Goal: Transaction & Acquisition: Purchase product/service

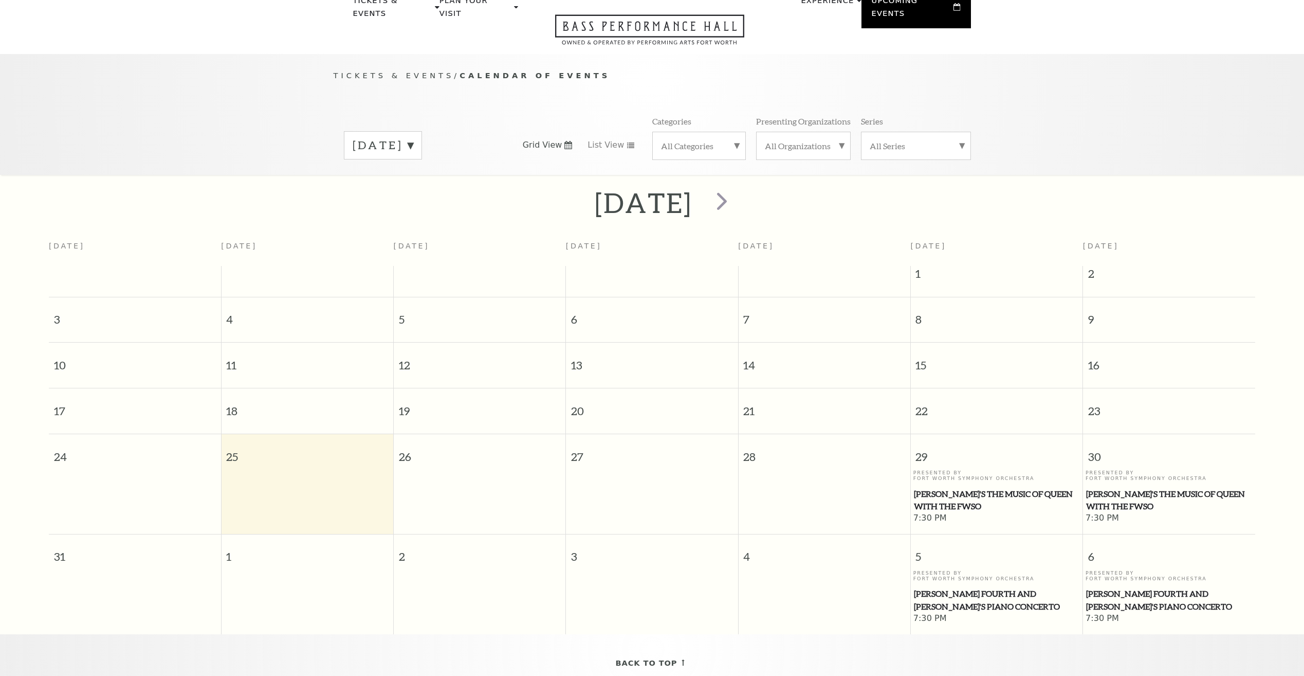
scroll to position [91, 0]
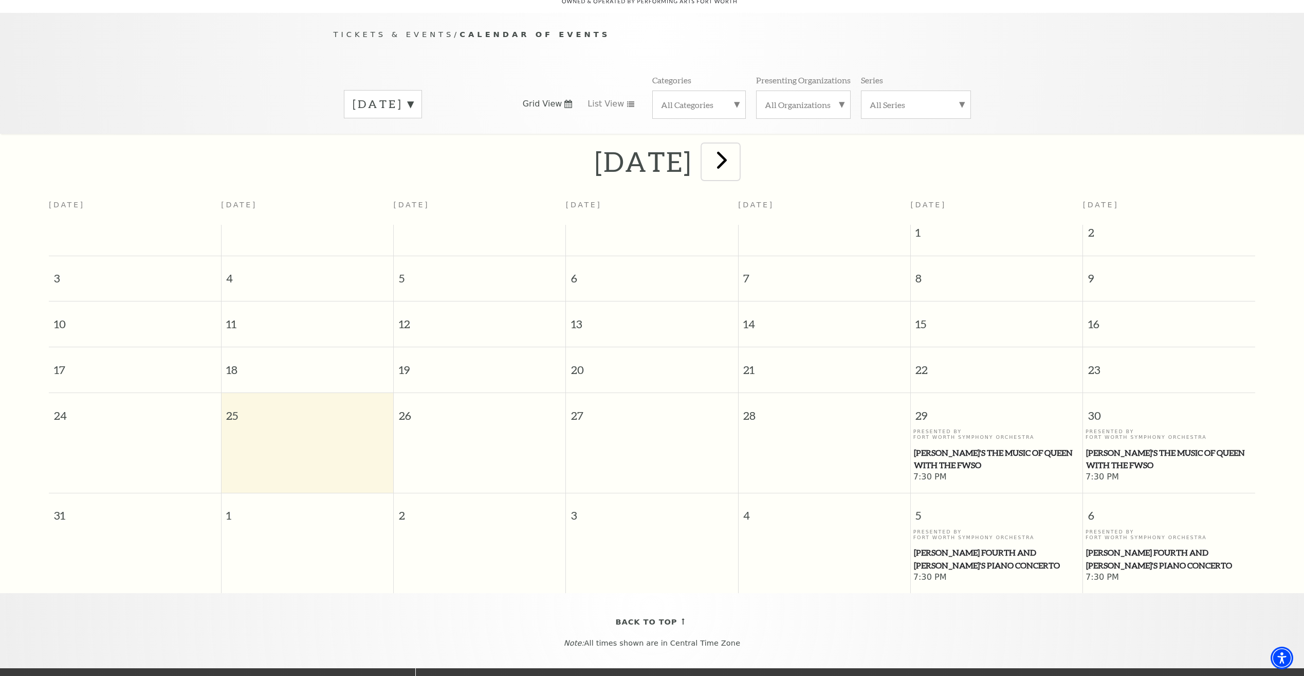
click at [737, 149] on span "next" at bounding box center [721, 159] width 29 height 29
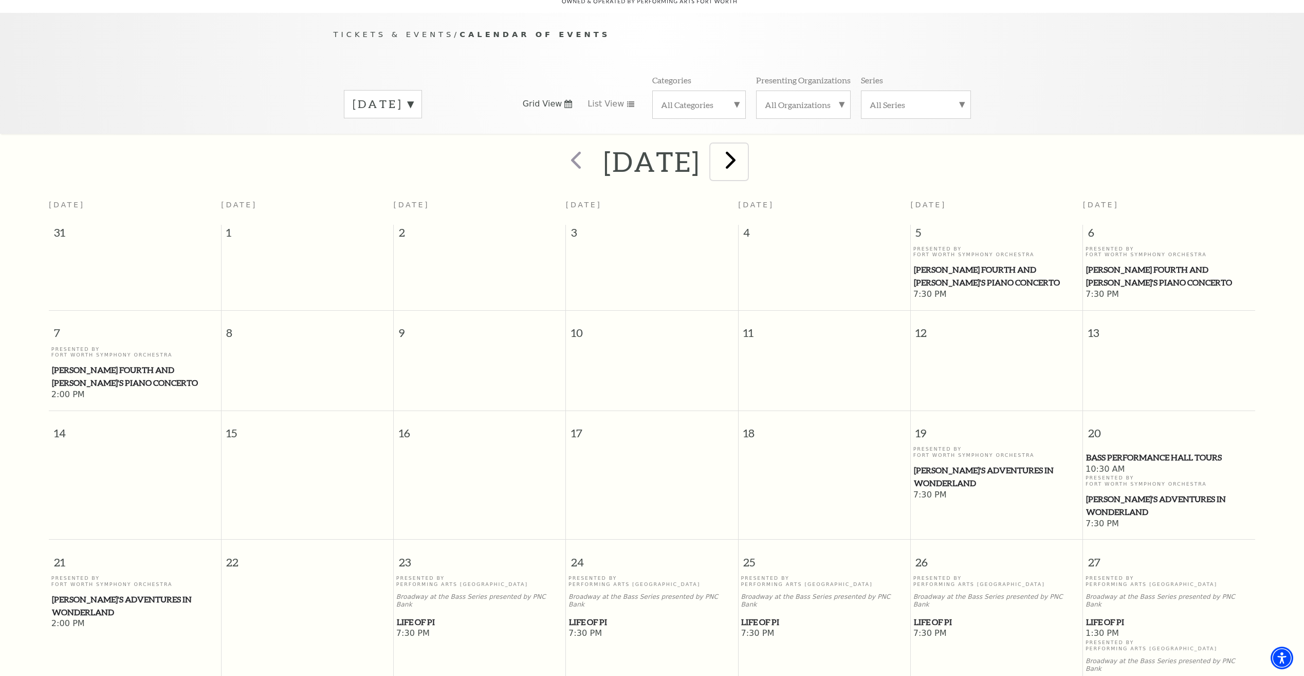
click at [745, 148] on span "next" at bounding box center [730, 159] width 29 height 29
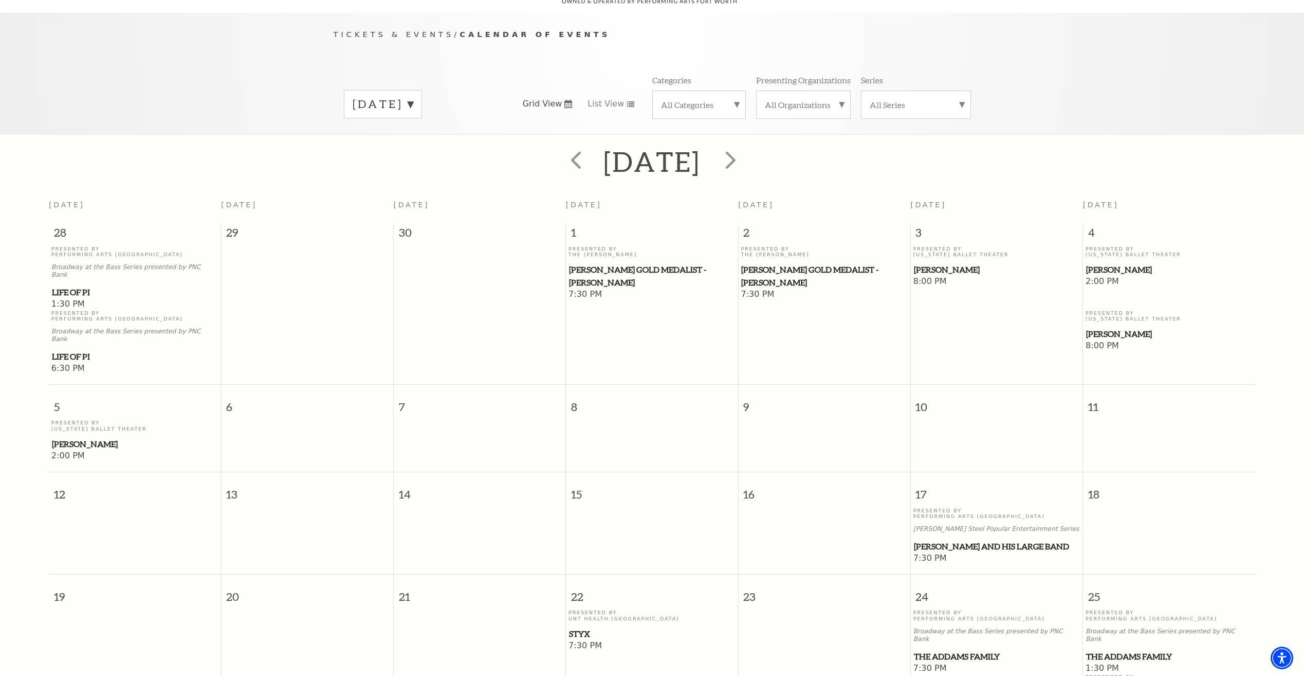
click at [413, 96] on label "[DATE]" at bounding box center [383, 104] width 61 height 16
click at [407, 270] on label "[DATE]" at bounding box center [383, 279] width 61 height 22
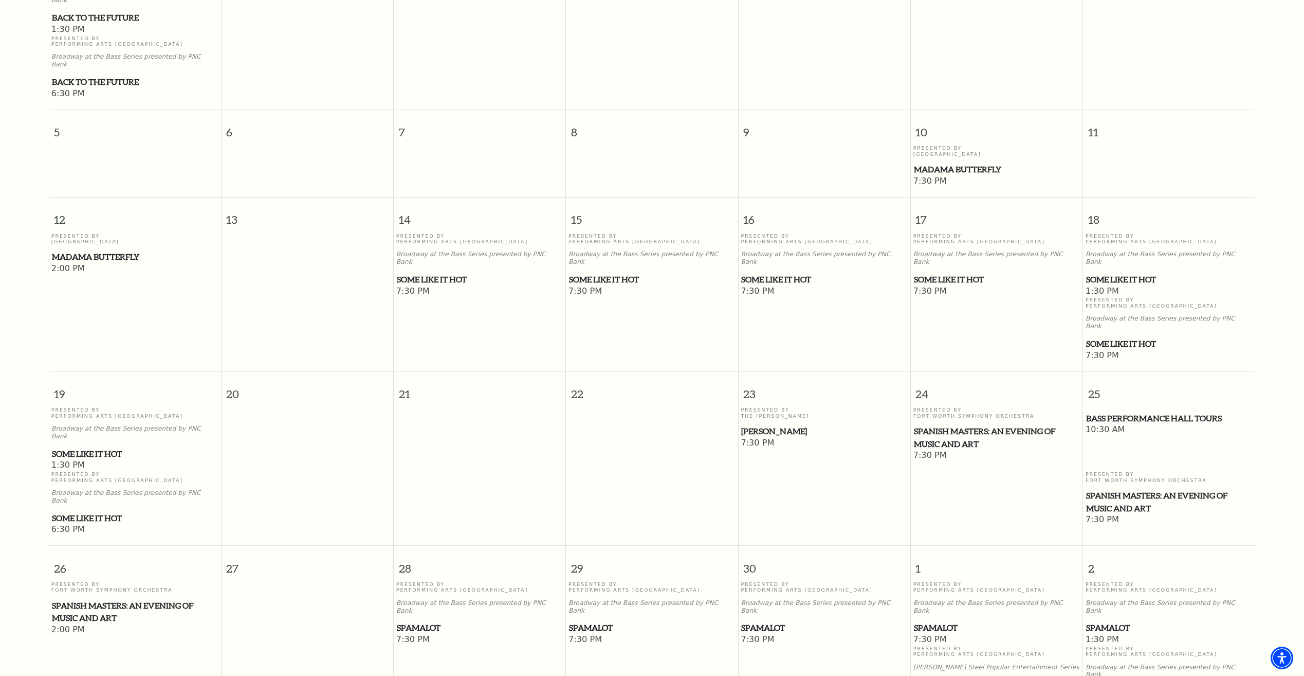
scroll to position [297, 0]
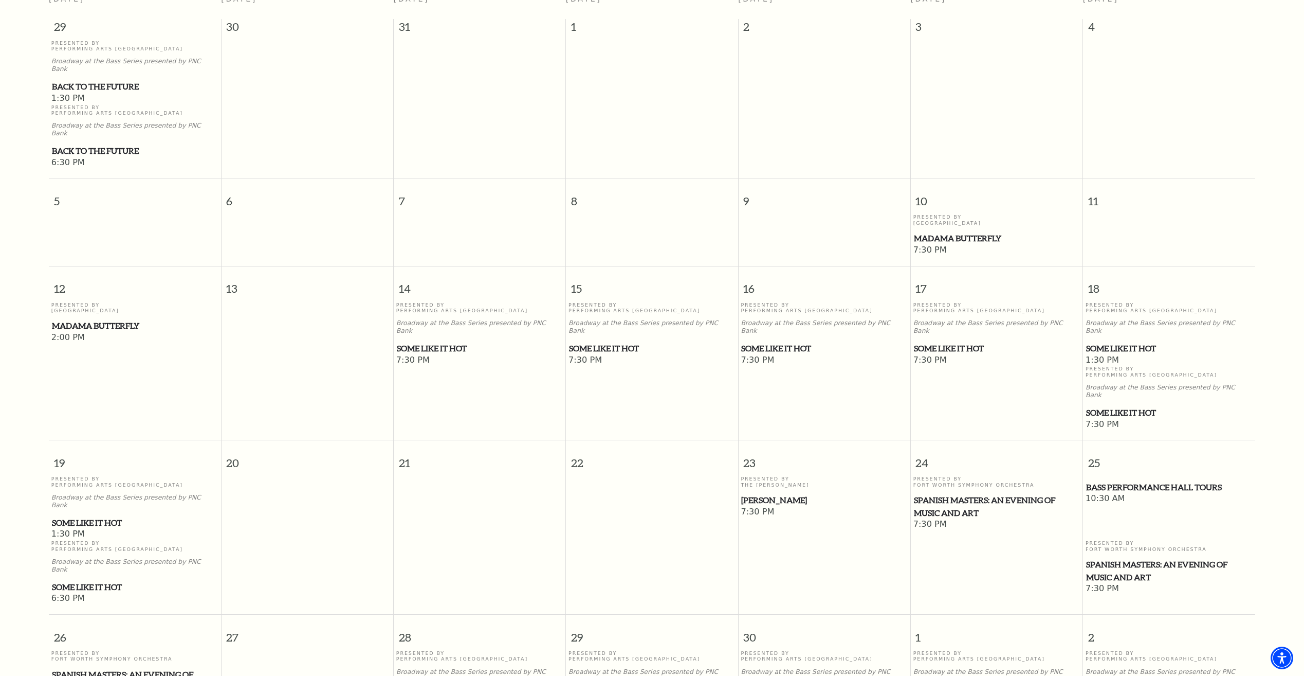
click at [1115, 342] on span "Some Like It Hot" at bounding box center [1169, 348] width 166 height 13
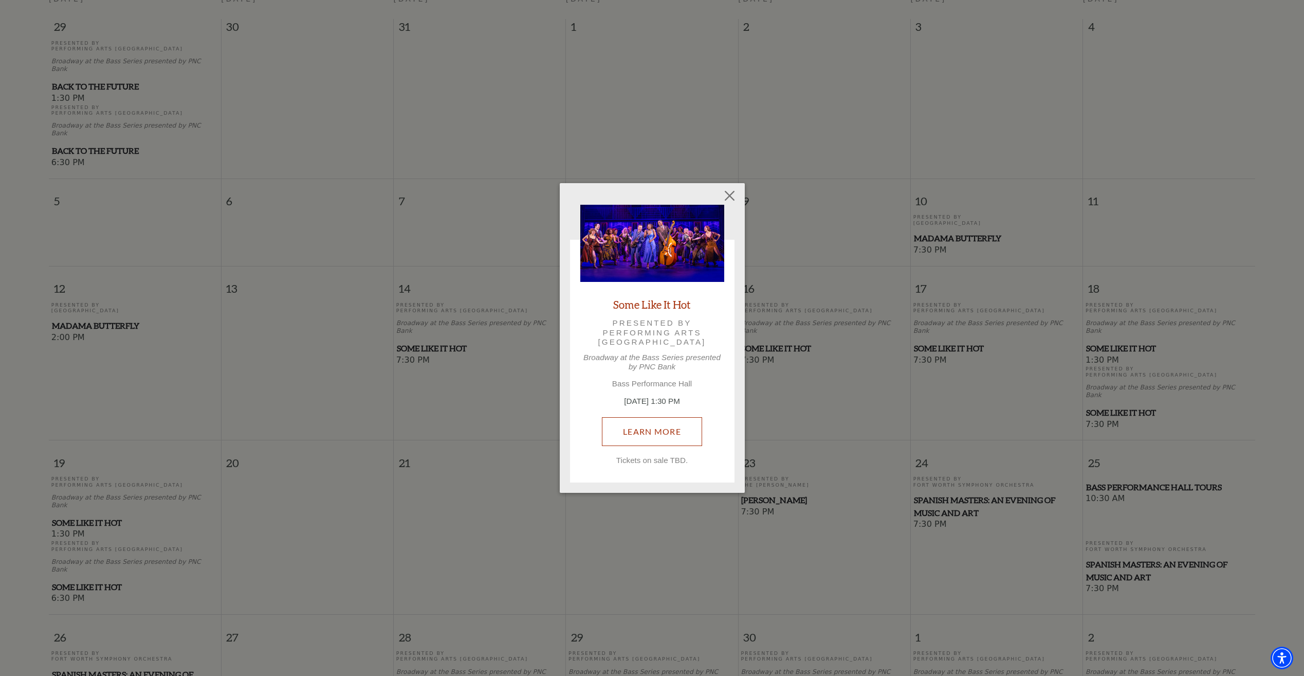
click at [647, 429] on link "Learn More" at bounding box center [652, 431] width 100 height 29
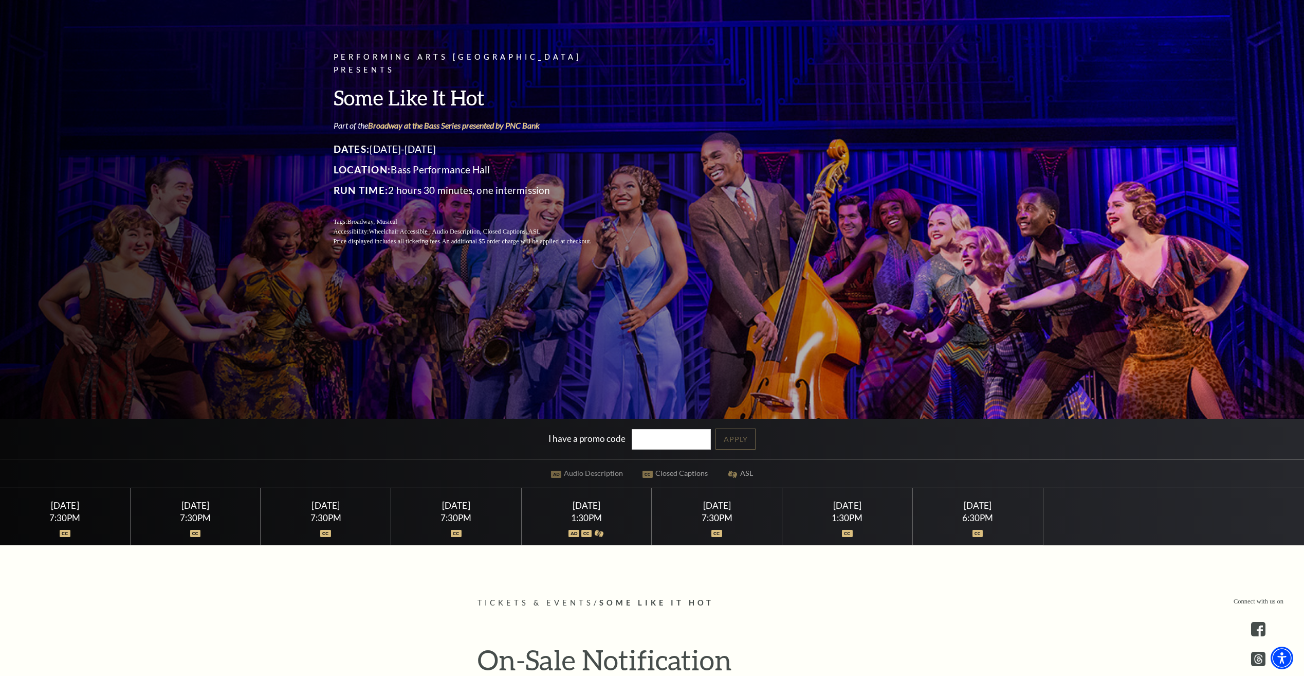
scroll to position [137, 0]
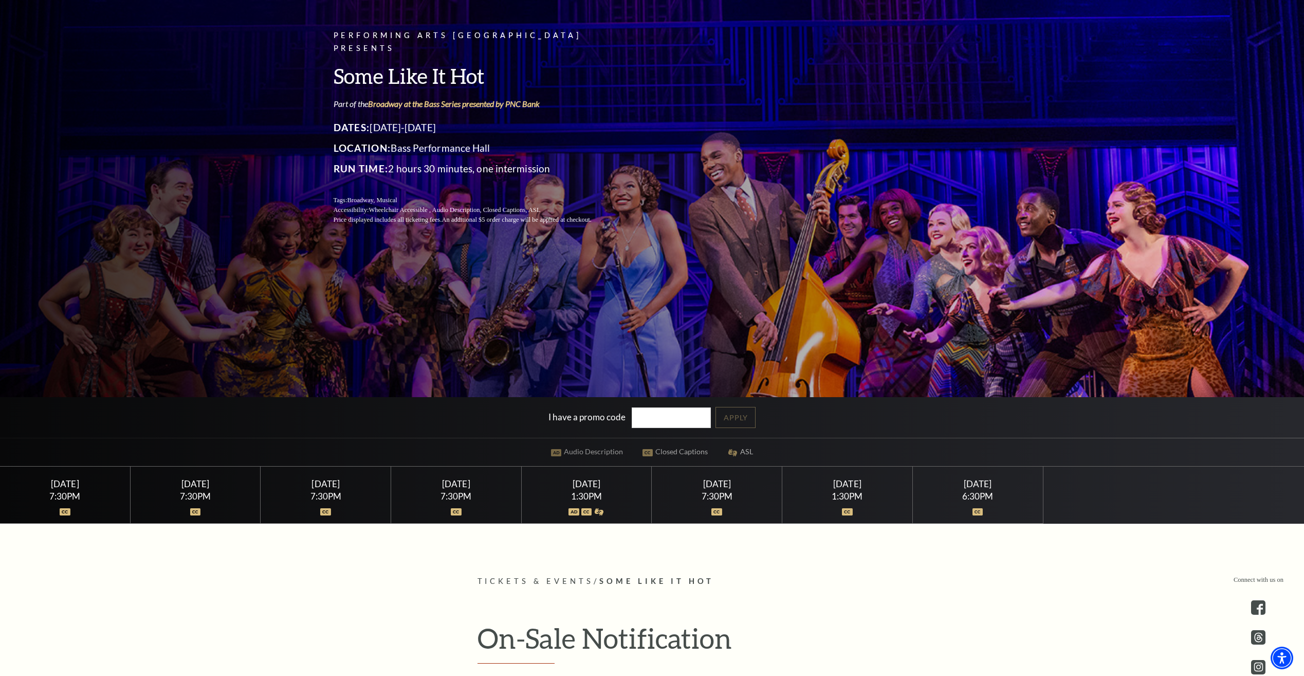
click at [582, 484] on div "Saturday April 18" at bounding box center [586, 483] width 105 height 11
click at [325, 482] on div "Thursday April 16" at bounding box center [325, 483] width 105 height 11
click at [664, 418] on input "I have a promo code" at bounding box center [671, 417] width 79 height 21
click at [744, 411] on link "Apply" at bounding box center [736, 417] width 40 height 21
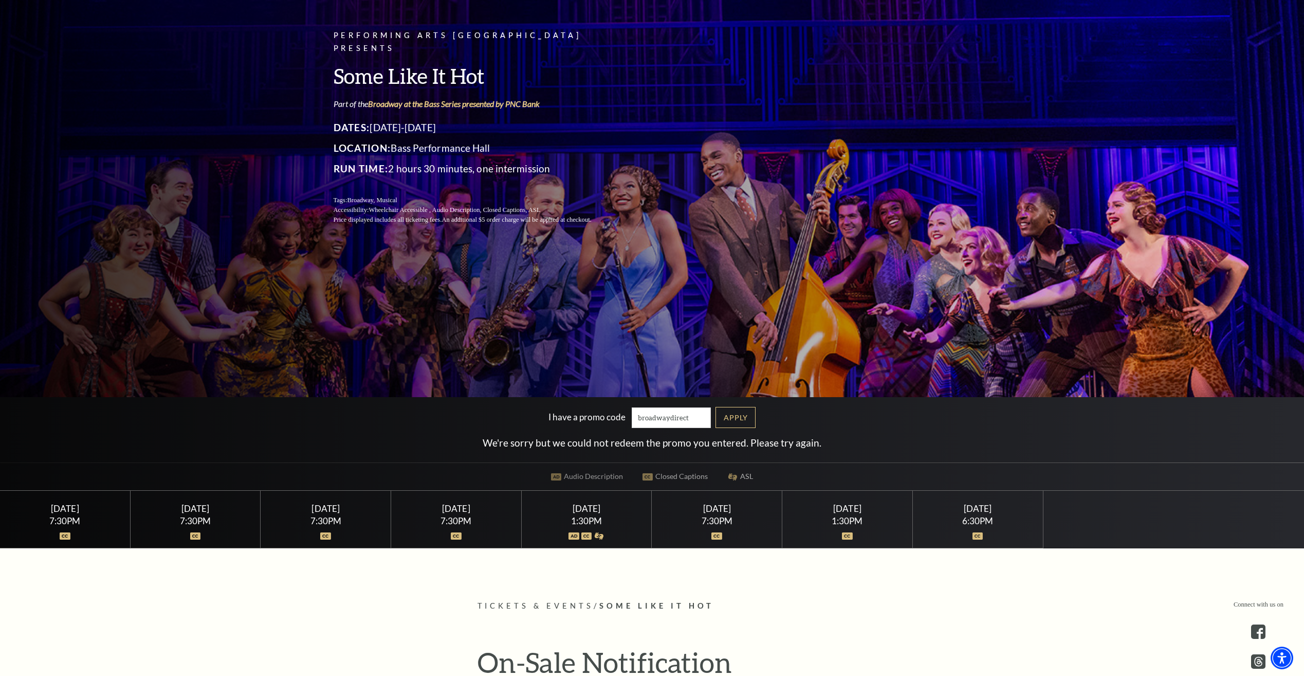
click at [696, 416] on input "broadwaydirect" at bounding box center [671, 417] width 79 height 21
type input "b"
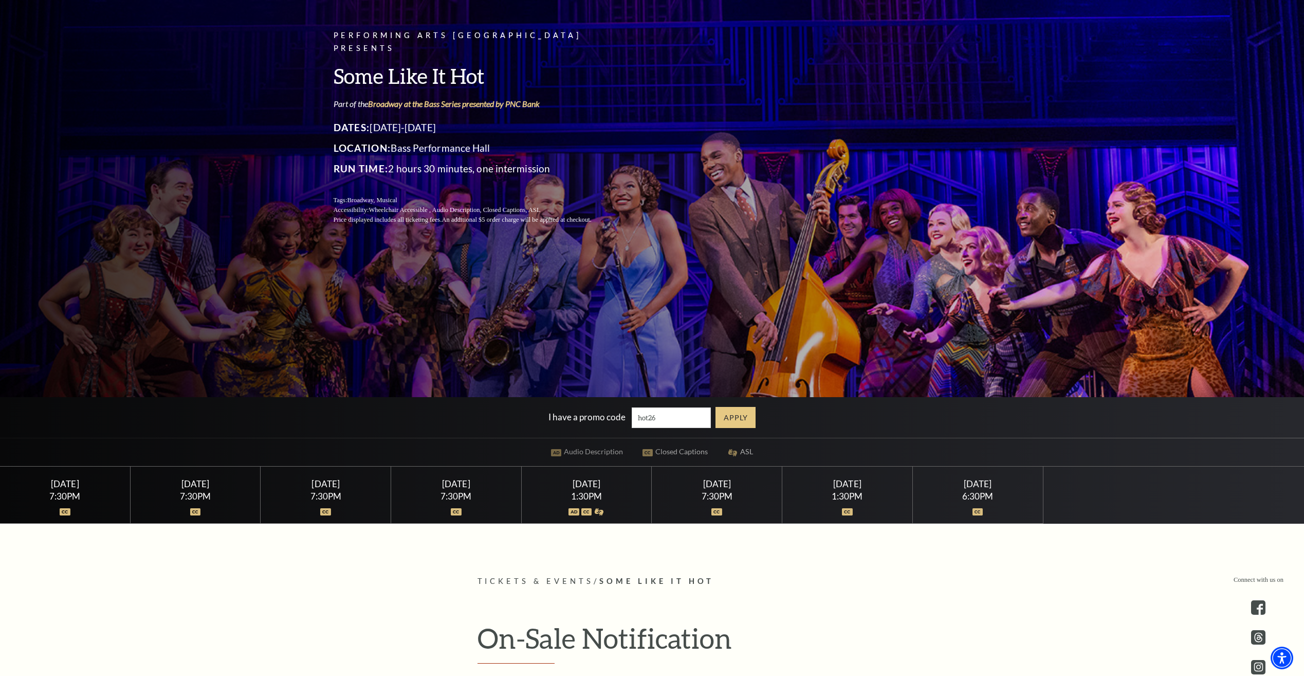
type input "hot26"
click at [743, 417] on link "Apply" at bounding box center [736, 417] width 40 height 21
